Goal: Transaction & Acquisition: Purchase product/service

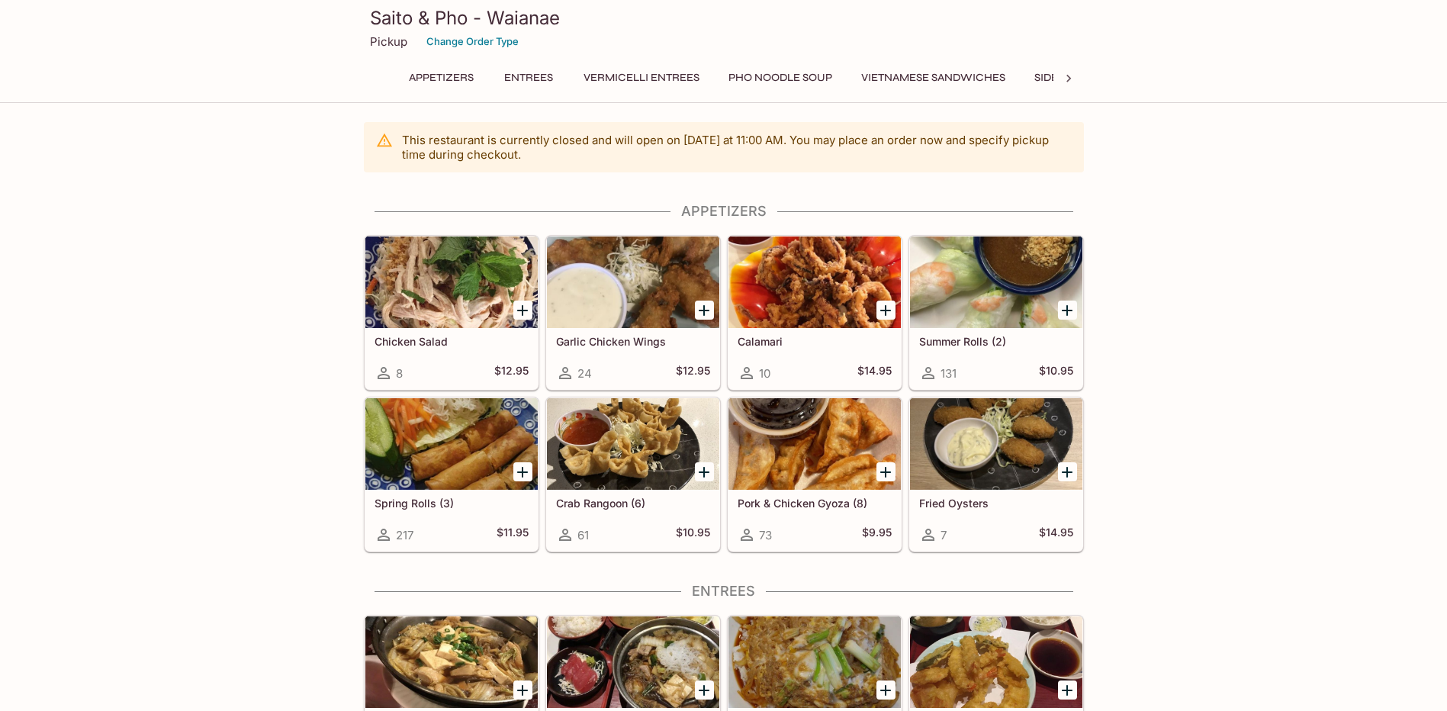
click at [1071, 315] on icon "Add Summer Rolls (2)" at bounding box center [1067, 310] width 18 height 18
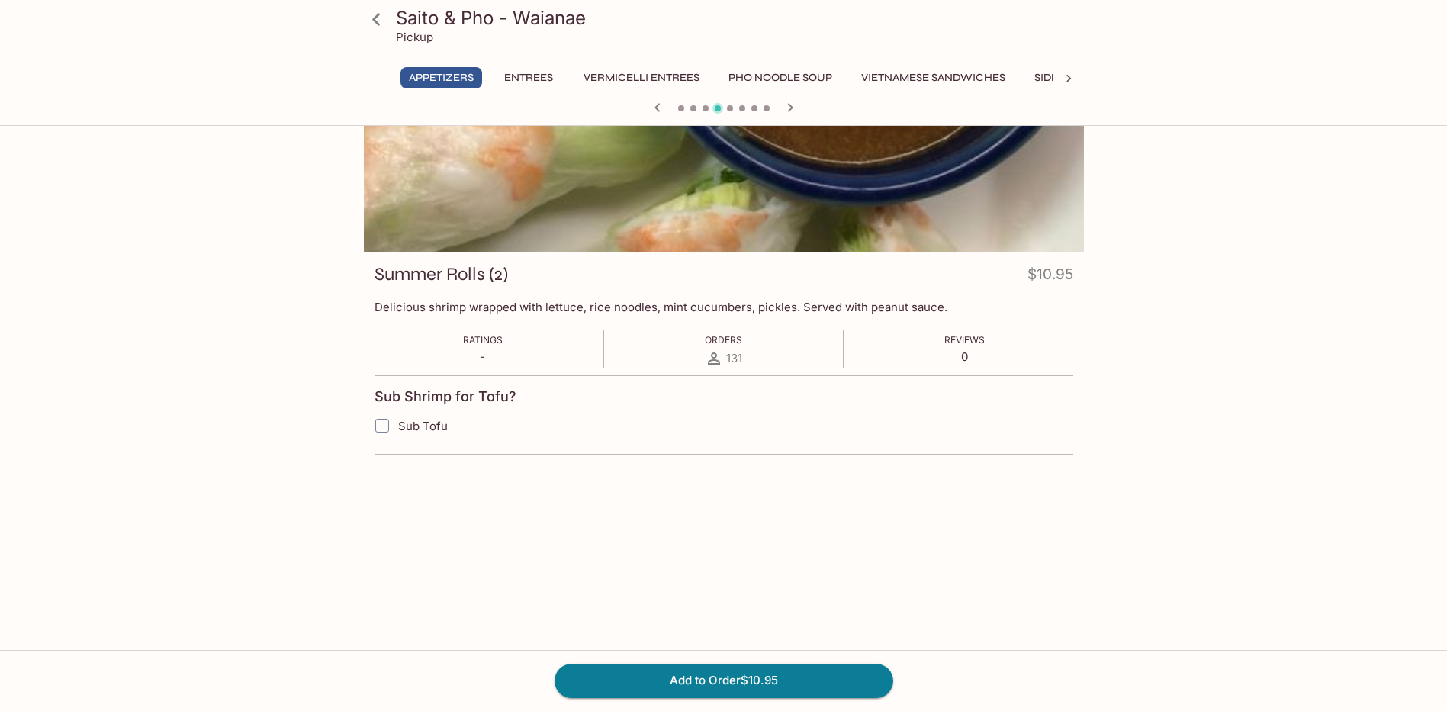
scroll to position [132, 0]
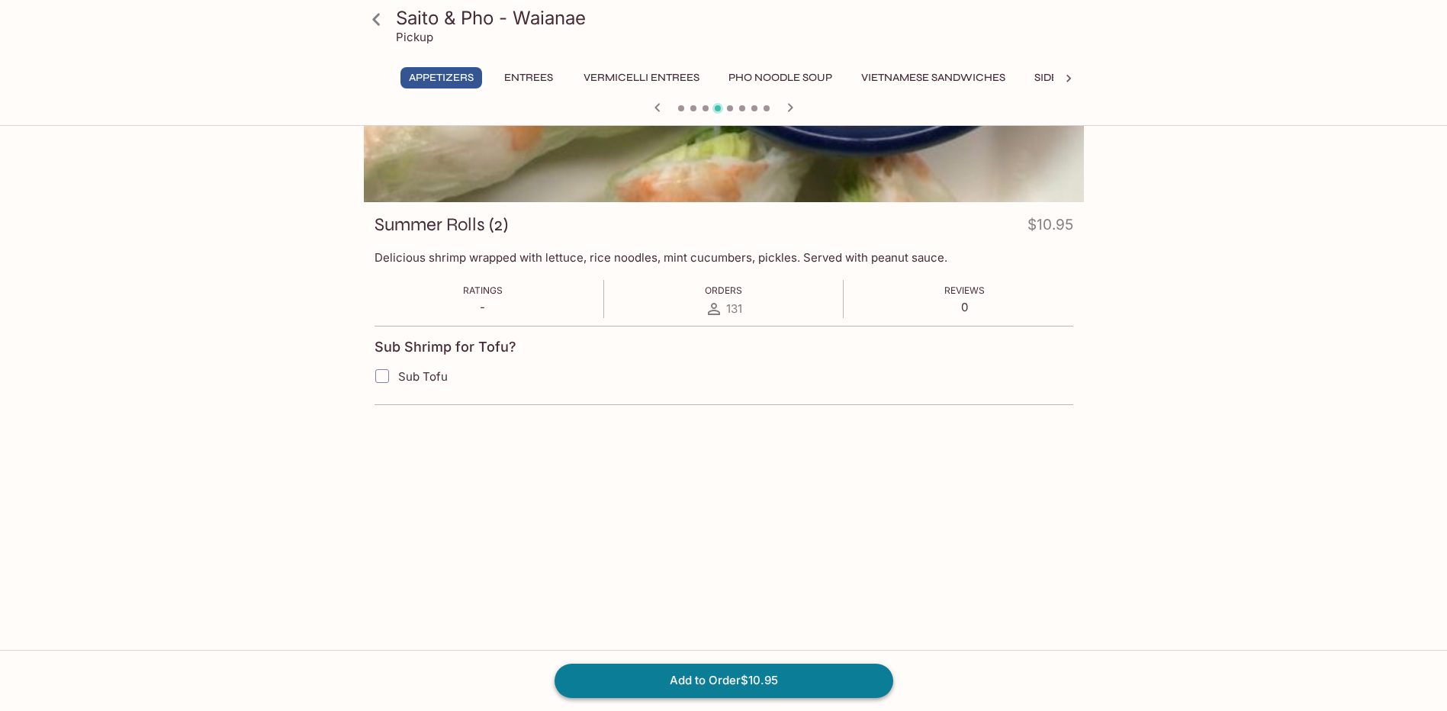
click at [712, 680] on button "Add to Order $10.95" at bounding box center [724, 681] width 339 height 34
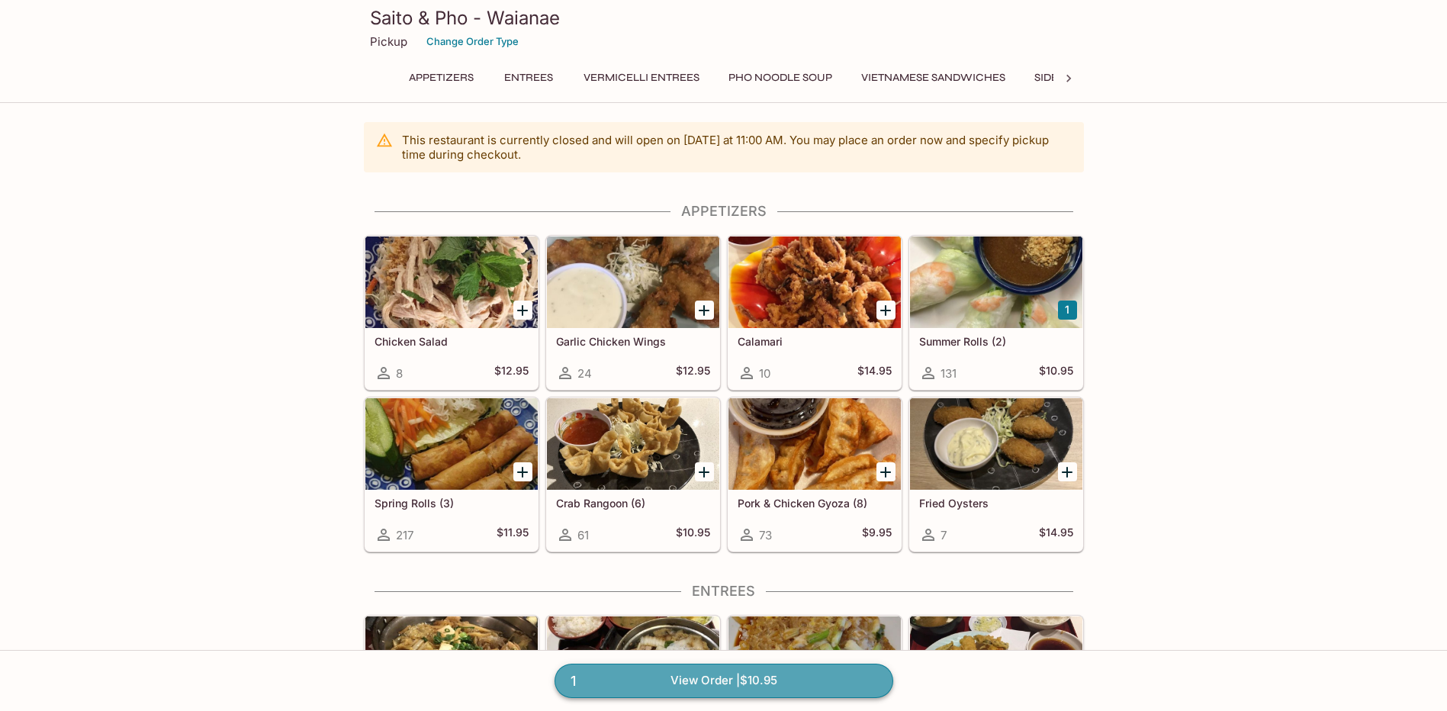
click at [732, 677] on link "1 View Order | $10.95" at bounding box center [724, 681] width 339 height 34
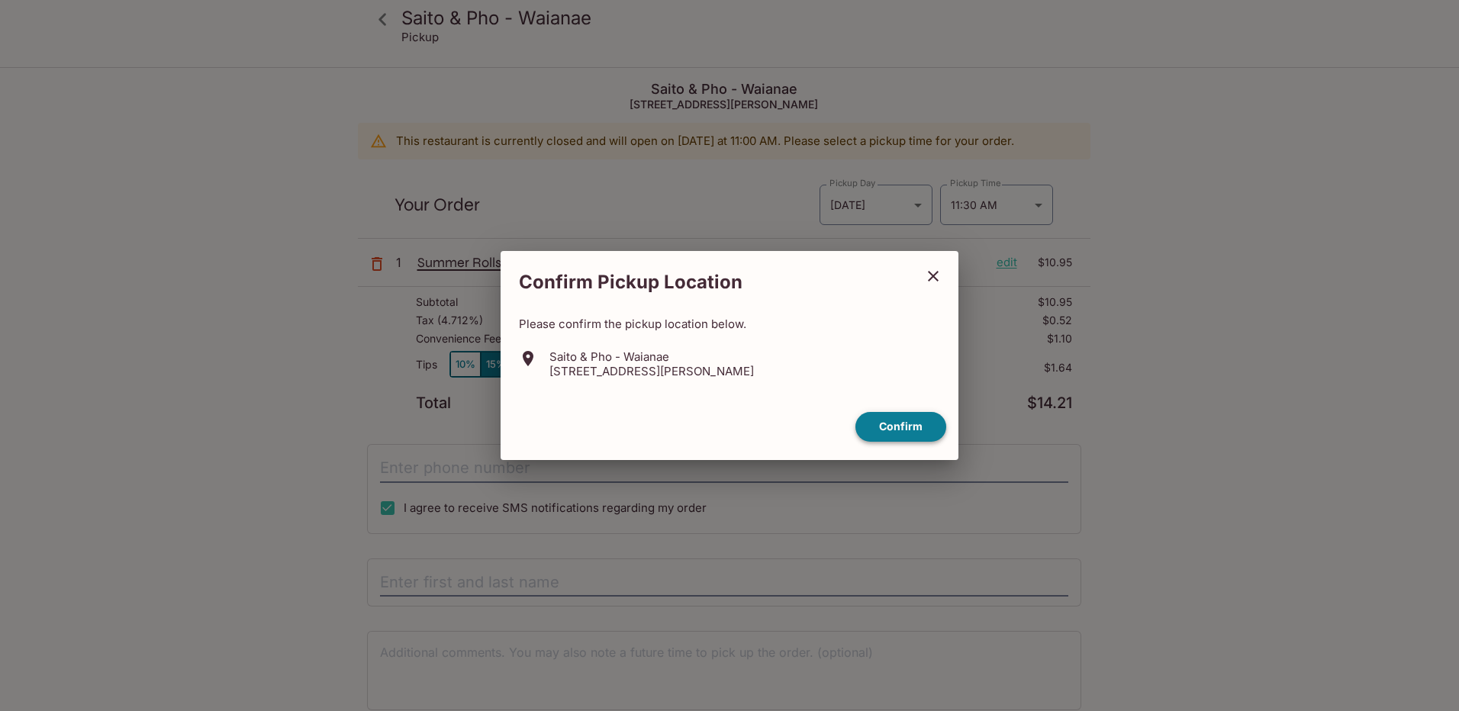
click at [908, 425] on button "Confirm" at bounding box center [900, 427] width 91 height 30
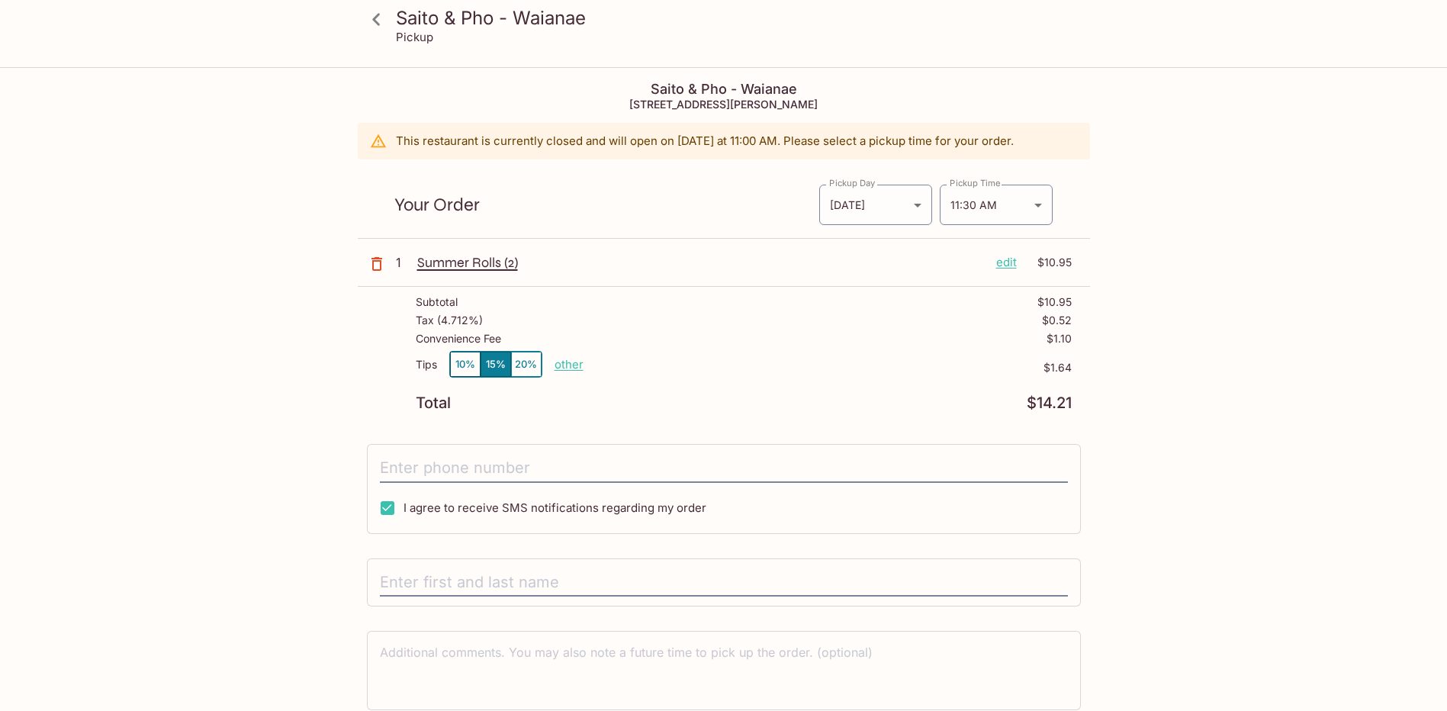
scroll to position [69, 0]
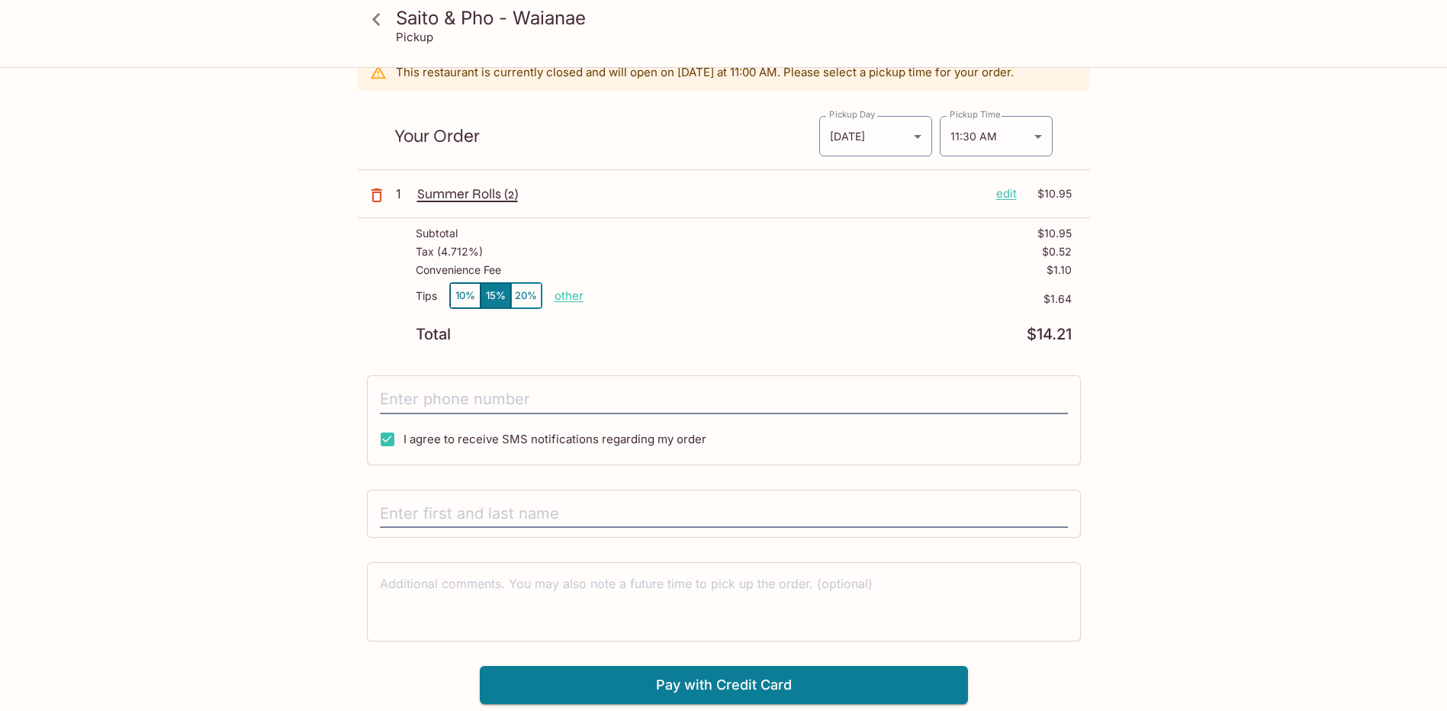
click at [575, 295] on p "other" at bounding box center [569, 295] width 29 height 14
drag, startPoint x: 646, startPoint y: 297, endPoint x: 747, endPoint y: 295, distance: 100.7
click at [747, 295] on div "Tips 10% 15% 20% Done 1.64 $1.64" at bounding box center [744, 304] width 656 height 45
type input "0.00"
